Goal: Task Accomplishment & Management: Manage account settings

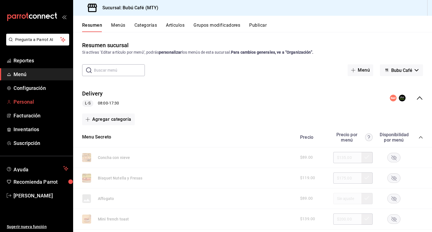
click at [25, 100] on span "Personal" at bounding box center [40, 102] width 55 height 8
click at [36, 101] on span "Personal" at bounding box center [40, 102] width 55 height 8
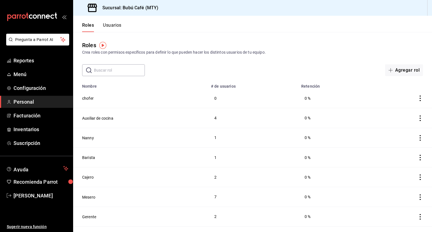
click at [115, 27] on button "Usuarios" at bounding box center [112, 27] width 19 height 10
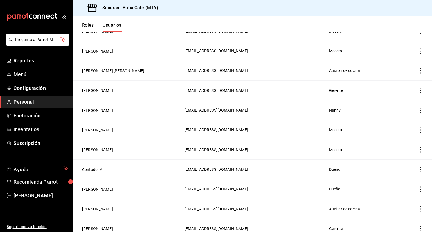
scroll to position [157, 0]
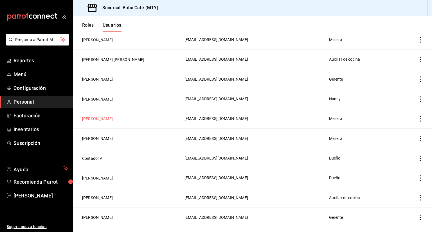
click at [113, 119] on button "[PERSON_NAME]" at bounding box center [97, 119] width 31 height 6
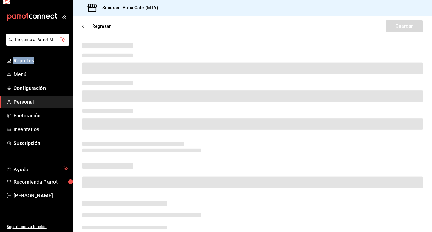
click at [121, 119] on html "Pregunta a Parrot AI Reportes Menú Configuración Personal Facturación Inventari…" at bounding box center [216, 116] width 432 height 232
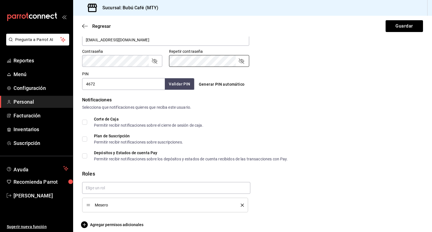
scroll to position [236, 0]
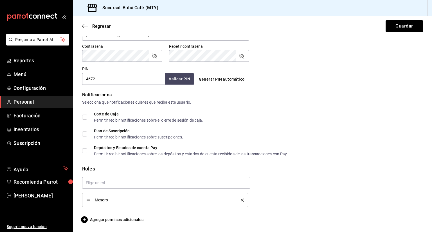
click at [105, 79] on input "4672" at bounding box center [123, 79] width 83 height 12
type input "4"
type input "2233"
click at [184, 79] on button "Validar PIN" at bounding box center [179, 79] width 30 height 12
click at [396, 25] on button "Guardar" at bounding box center [403, 26] width 37 height 12
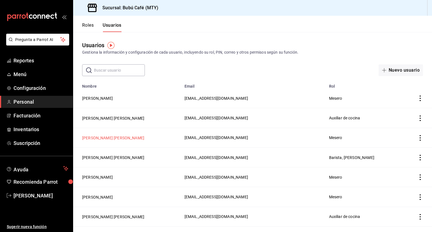
click at [105, 137] on button "[PERSON_NAME] [PERSON_NAME]" at bounding box center [113, 138] width 62 height 6
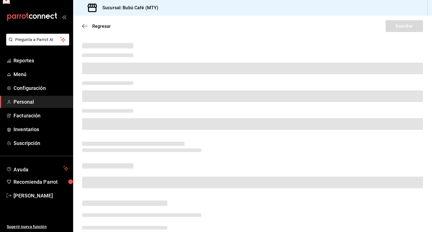
click at [105, 137] on div at bounding box center [252, 146] width 359 height 211
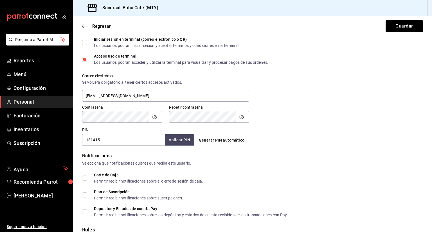
scroll to position [180, 0]
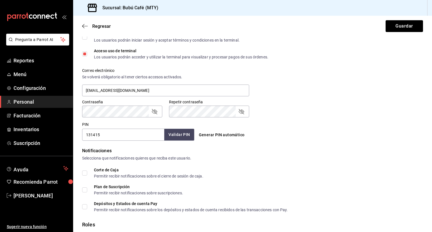
click at [182, 138] on button "Validar PIN" at bounding box center [179, 135] width 30 height 12
